Goal: Download file/media

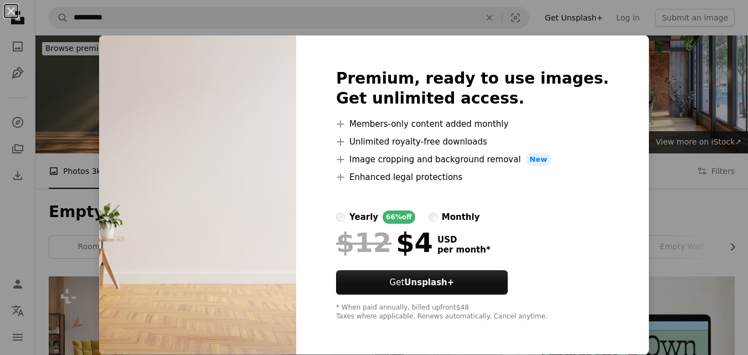
scroll to position [111, 0]
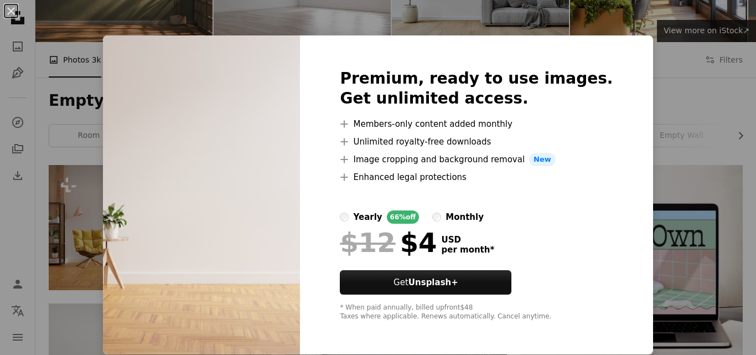
click at [638, 88] on div "An X shape Premium, ready to use images. Get unlimited access. A plus sign Memb…" at bounding box center [378, 177] width 756 height 355
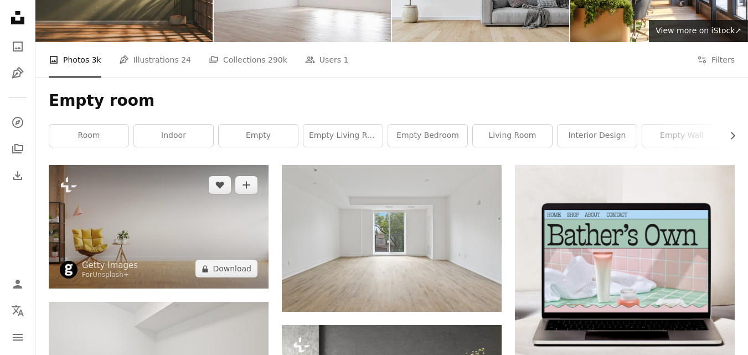
drag, startPoint x: 157, startPoint y: 197, endPoint x: 145, endPoint y: 200, distance: 12.6
click at [145, 200] on img at bounding box center [159, 226] width 220 height 123
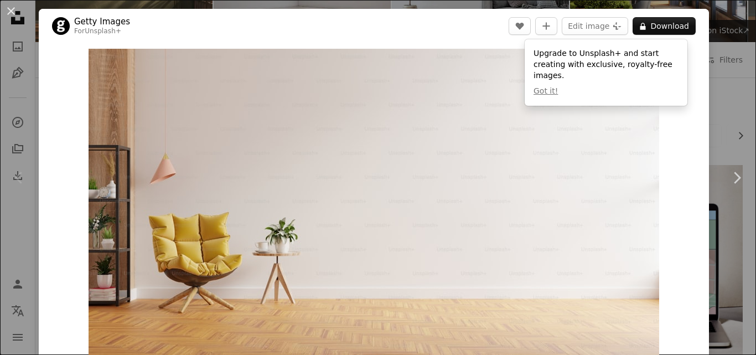
click at [729, 32] on div "An X shape Chevron left Chevron right Getty Images For Unsplash+ A heart A plus…" at bounding box center [378, 177] width 756 height 355
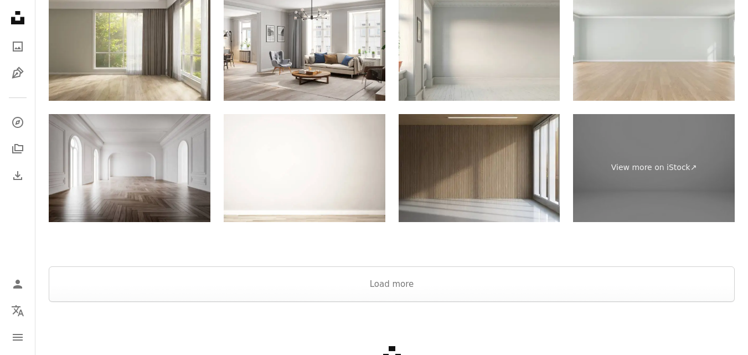
scroll to position [1826, 0]
